Goal: Obtain resource: Obtain resource

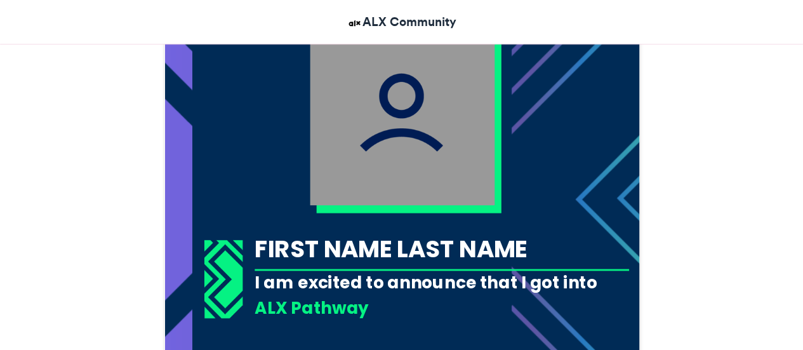
scroll to position [439, 0]
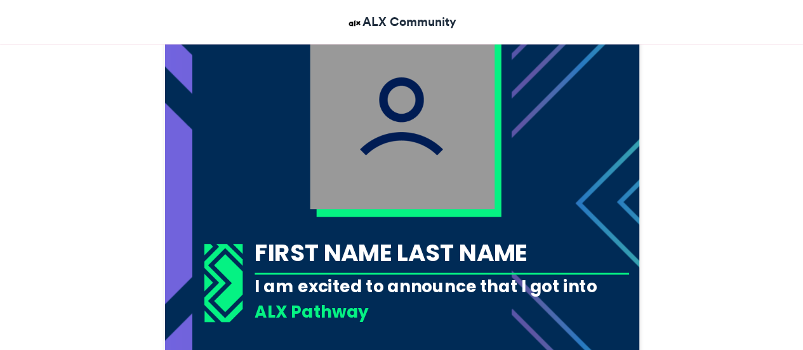
click at [364, 169] on img at bounding box center [402, 116] width 185 height 185
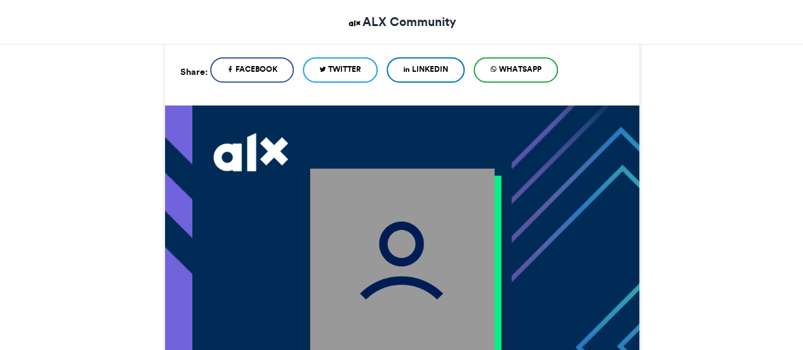
scroll to position [248, 0]
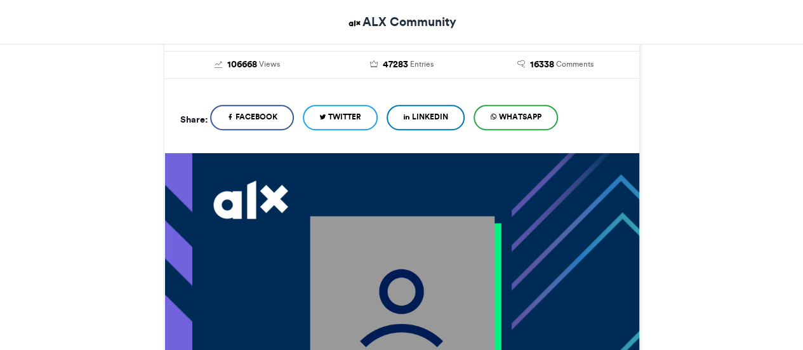
click at [350, 282] on img at bounding box center [402, 308] width 185 height 185
click at [424, 115] on span "LinkedIn" at bounding box center [430, 116] width 36 height 11
click at [335, 251] on img at bounding box center [402, 308] width 185 height 185
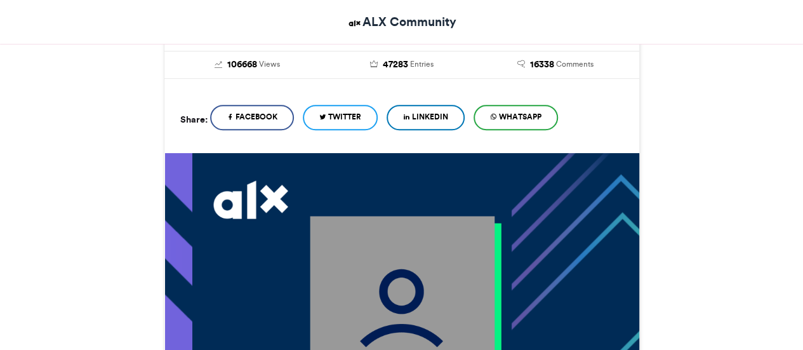
drag, startPoint x: 335, startPoint y: 251, endPoint x: 300, endPoint y: 211, distance: 54.0
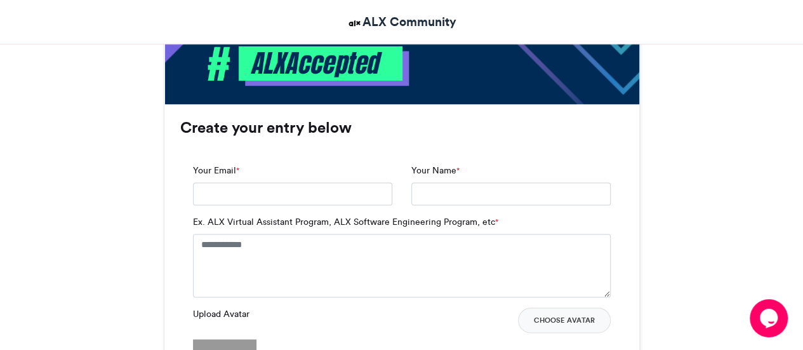
scroll to position [771, 0]
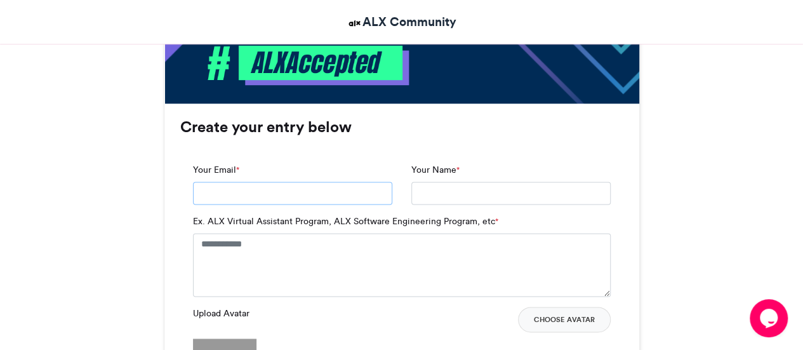
click at [203, 192] on input "Your Email *" at bounding box center [292, 193] width 199 height 23
type input "**********"
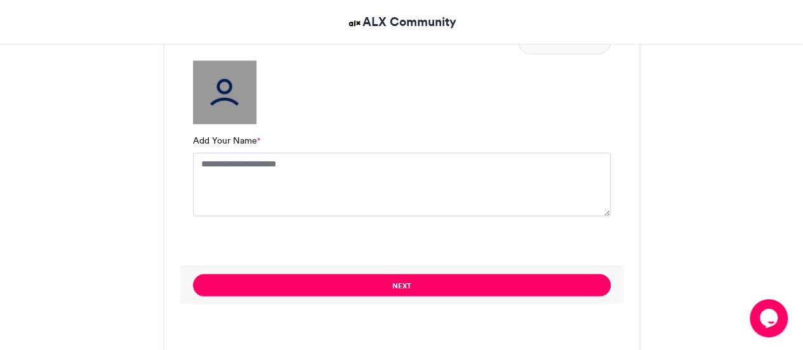
scroll to position [1056, 0]
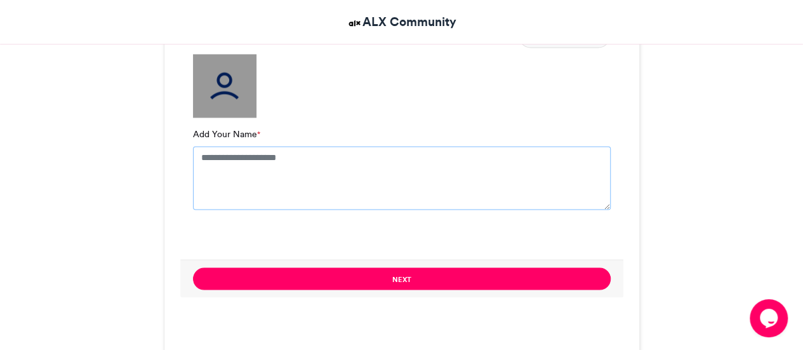
click at [215, 177] on textarea "Add Your Name *" at bounding box center [402, 177] width 418 height 63
type textarea "**********"
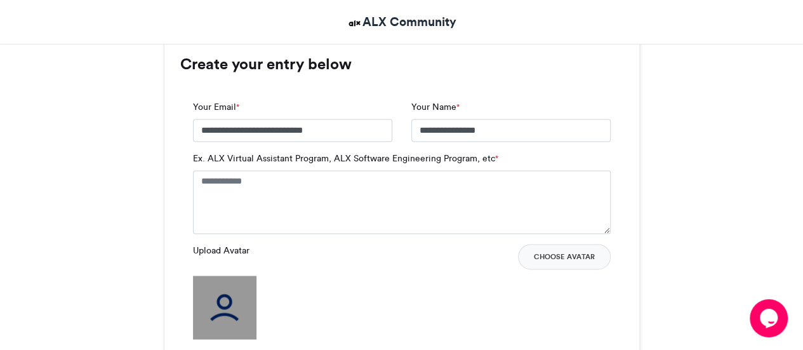
scroll to position [834, 0]
click at [208, 203] on textarea "Ex. ALX Virtual Assistant Program, ALX Software Engineering Program, etc *" at bounding box center [402, 201] width 418 height 63
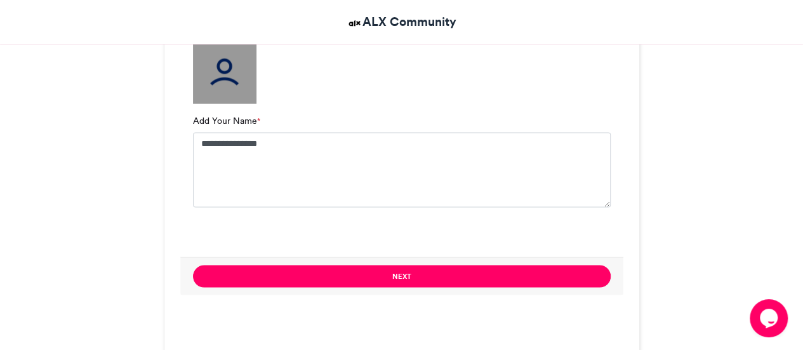
scroll to position [1104, 0]
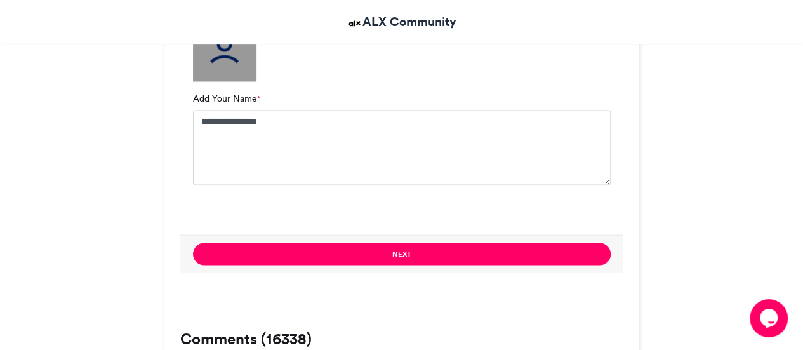
type textarea "**********"
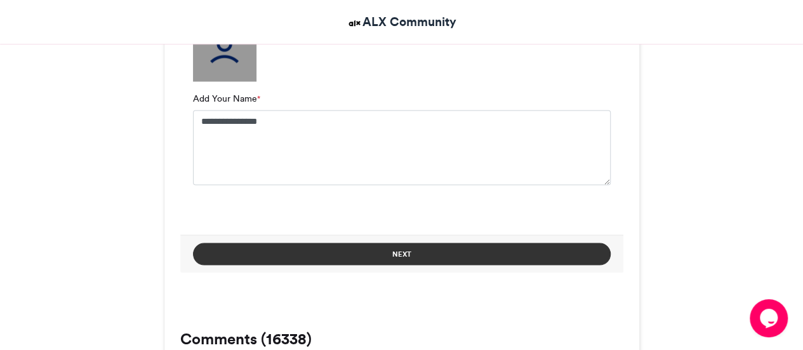
click at [560, 258] on button "Next" at bounding box center [402, 254] width 418 height 22
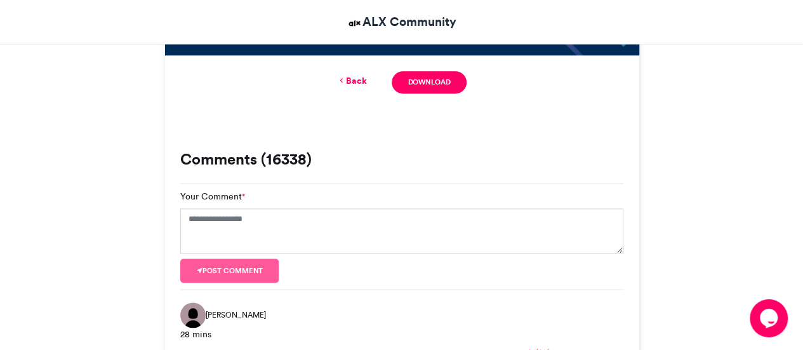
scroll to position [815, 0]
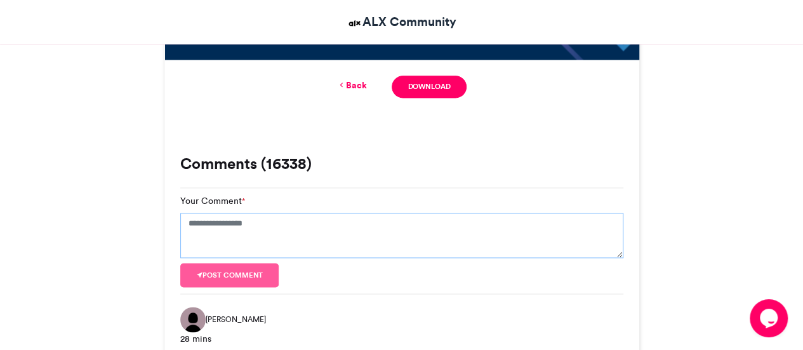
click at [593, 227] on textarea "Your Comment *" at bounding box center [401, 236] width 443 height 46
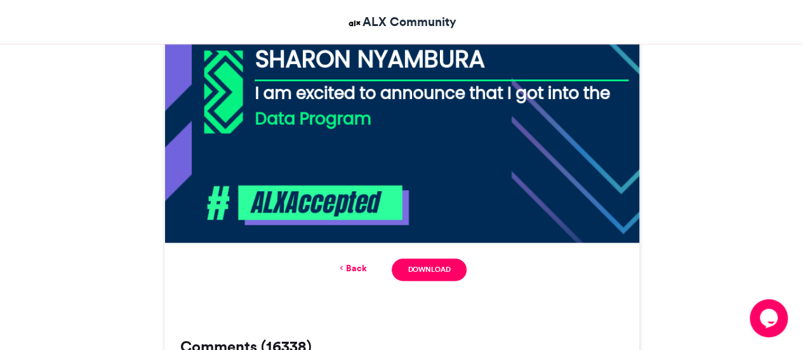
scroll to position [631, 0]
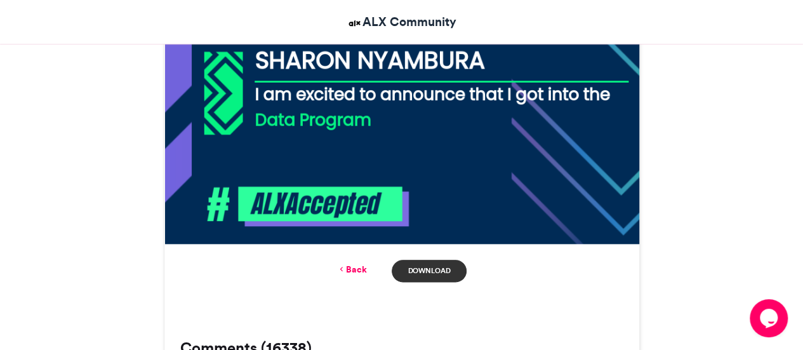
click at [446, 276] on link "Download" at bounding box center [429, 271] width 74 height 22
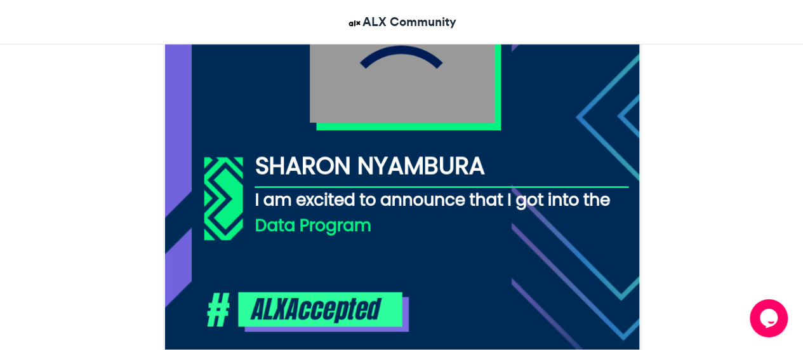
scroll to position [526, 0]
